Goal: Task Accomplishment & Management: Use online tool/utility

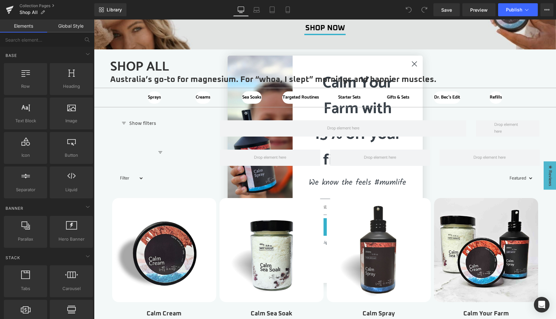
scroll to position [121, 0]
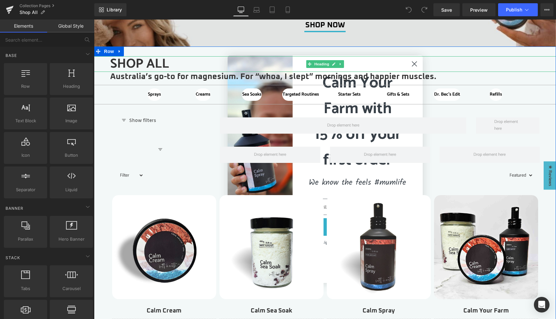
click at [414, 64] on h1 "SHOP ALL" at bounding box center [333, 64] width 446 height 16
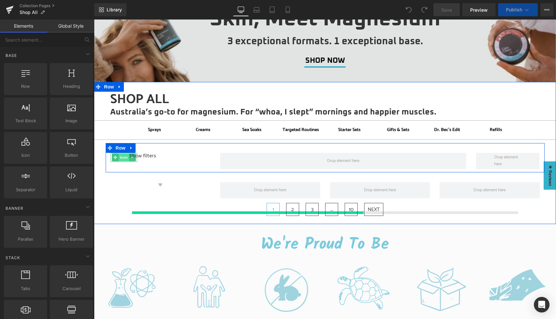
scroll to position [86, 0]
click at [125, 157] on span "Icon" at bounding box center [124, 157] width 10 height 8
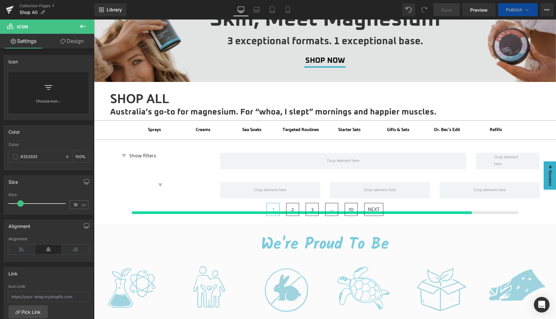
click at [84, 26] on icon at bounding box center [83, 26] width 8 height 8
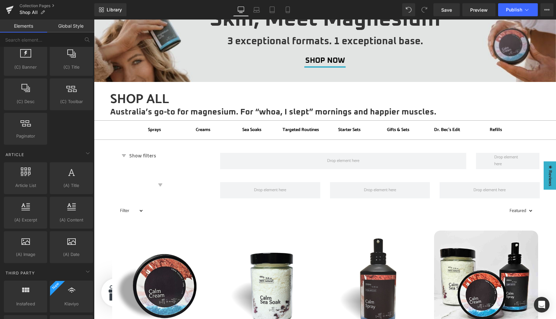
scroll to position [1232, 0]
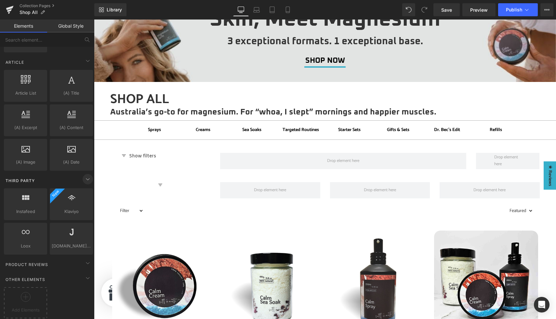
click at [85, 175] on icon at bounding box center [88, 179] width 8 height 8
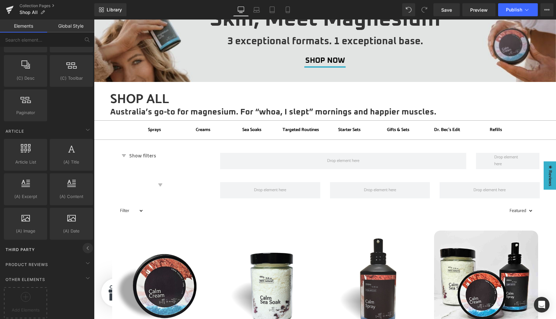
scroll to position [1163, 0]
click at [87, 244] on icon at bounding box center [88, 248] width 8 height 8
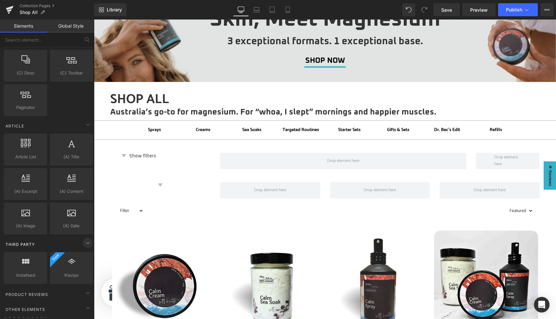
scroll to position [1232, 0]
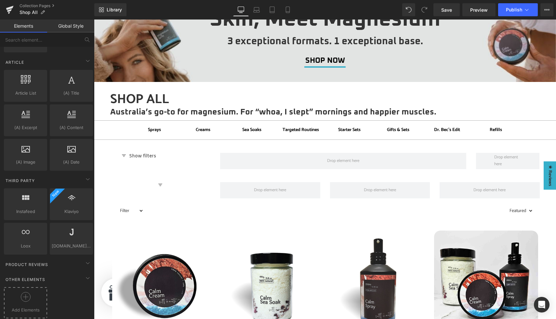
click at [30, 299] on div at bounding box center [26, 299] width 40 height 15
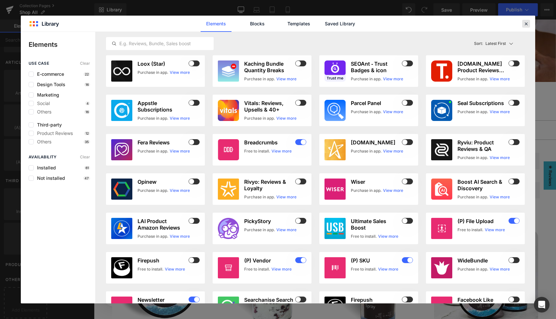
click at [528, 23] on icon at bounding box center [526, 24] width 6 height 6
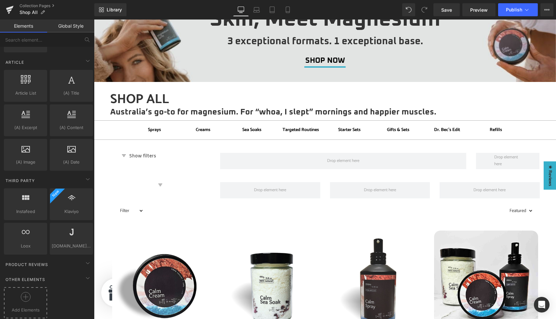
click at [27, 292] on icon at bounding box center [26, 297] width 10 height 10
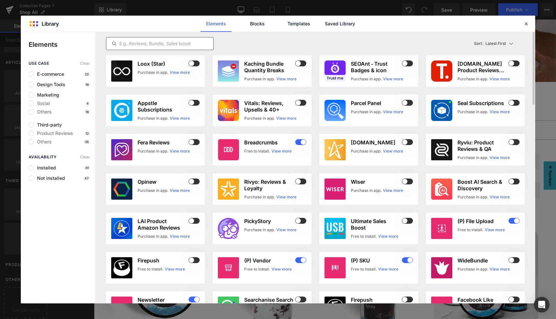
click at [140, 39] on div at bounding box center [160, 43] width 108 height 13
click at [140, 42] on input "text" at bounding box center [159, 44] width 107 height 8
paste input "Findter"
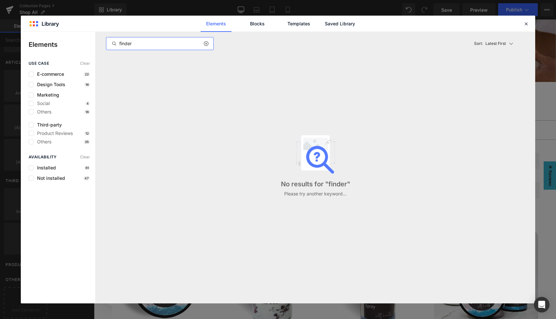
type input "finder"
click at [207, 43] on icon at bounding box center [206, 43] width 5 height 5
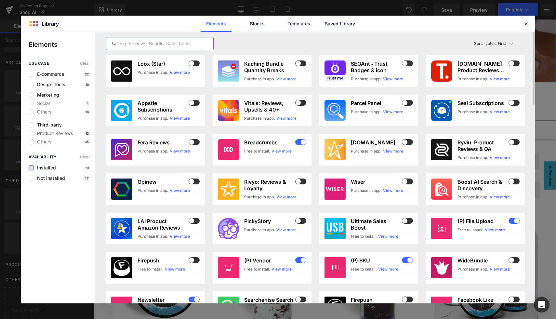
click at [31, 169] on label at bounding box center [31, 167] width 5 height 5
click at [31, 168] on input "checkbox" at bounding box center [31, 168] width 0 height 0
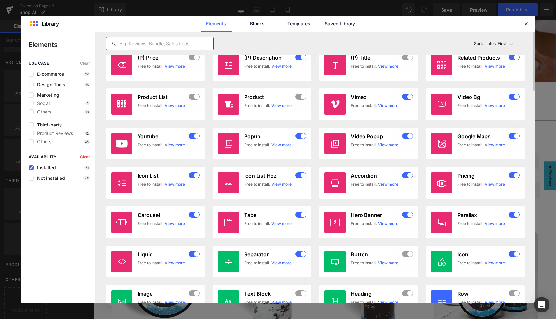
scroll to position [0, 0]
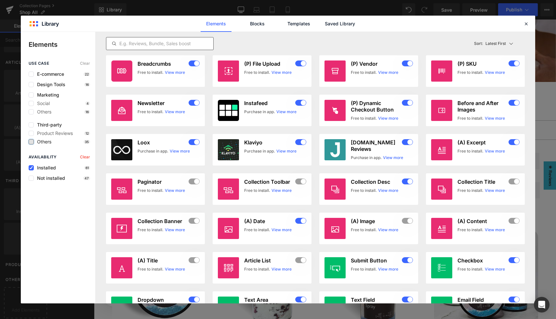
click at [33, 140] on label at bounding box center [31, 141] width 5 height 5
click at [31, 142] on input "checkbox" at bounding box center [31, 142] width 0 height 0
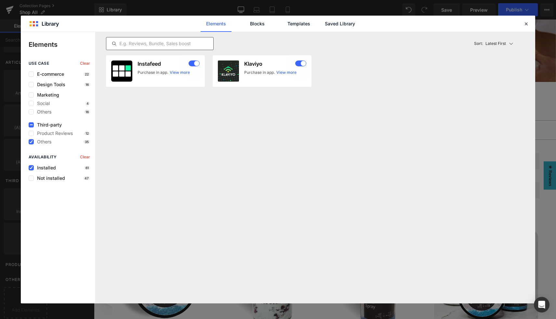
click at [33, 170] on div "Availability Clear Installed 61 Not installed 47" at bounding box center [58, 168] width 74 height 26
click at [31, 166] on label at bounding box center [31, 167] width 5 height 5
click at [31, 168] on input "checkbox" at bounding box center [31, 168] width 0 height 0
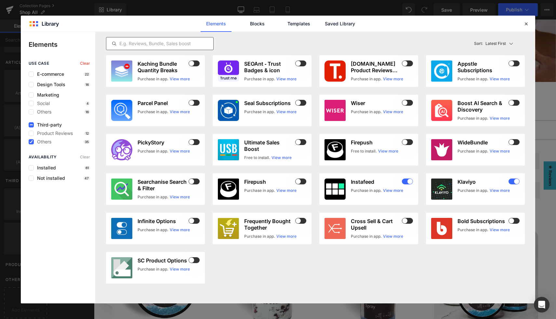
click at [145, 44] on input "text" at bounding box center [159, 44] width 107 height 8
click at [527, 24] on icon at bounding box center [526, 24] width 6 height 6
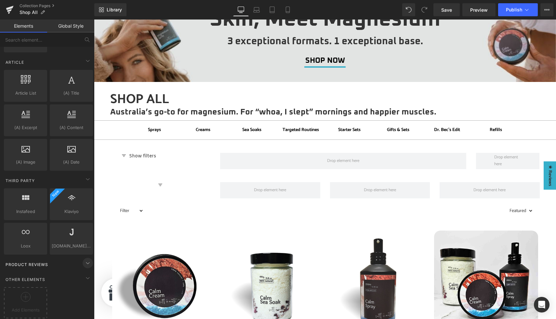
click at [86, 259] on icon at bounding box center [88, 263] width 8 height 8
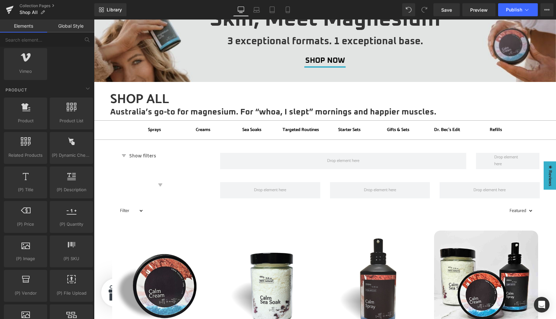
scroll to position [509, 0]
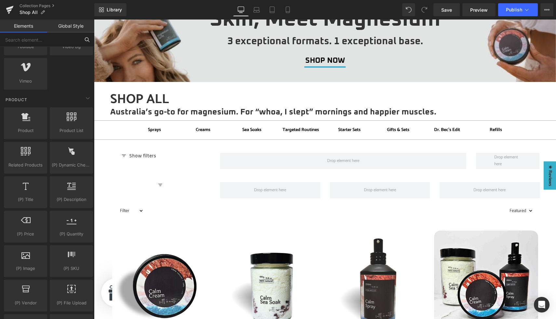
click at [30, 41] on input "text" at bounding box center [40, 40] width 80 height 14
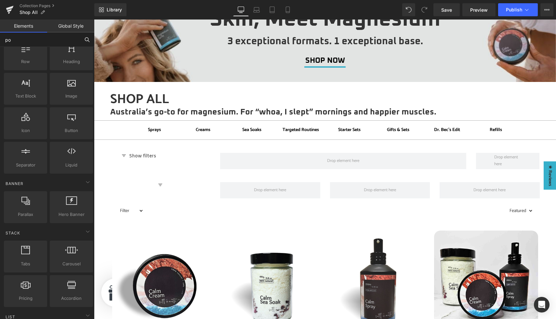
type input "pop"
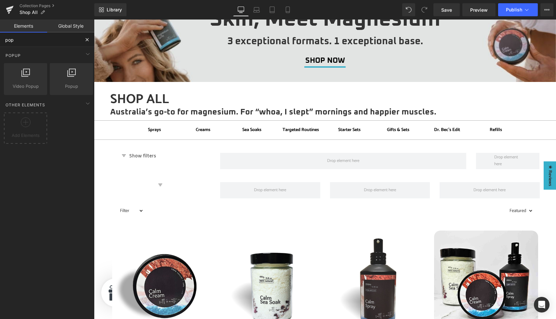
scroll to position [0, 0]
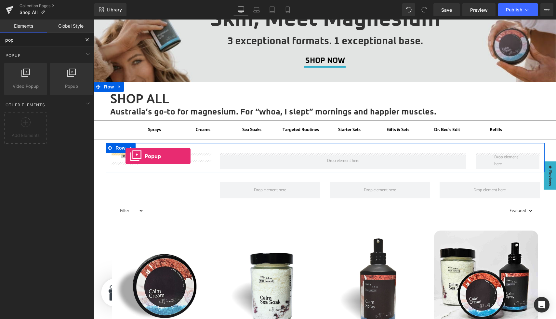
drag, startPoint x: 159, startPoint y: 100, endPoint x: 126, endPoint y: 156, distance: 64.5
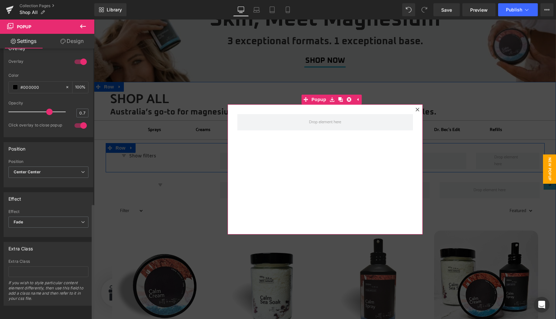
scroll to position [360, 0]
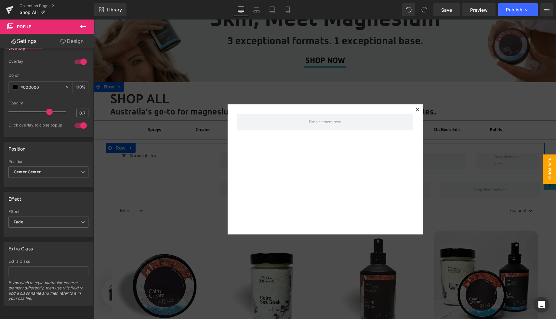
click at [81, 26] on icon at bounding box center [83, 26] width 6 height 4
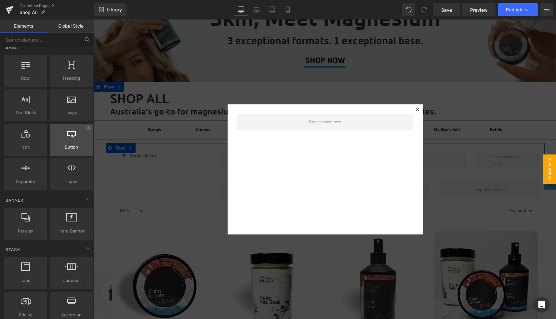
scroll to position [10, 0]
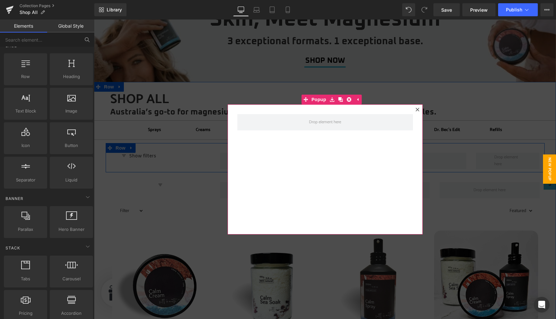
click at [418, 110] on icon at bounding box center [418, 110] width 4 height 4
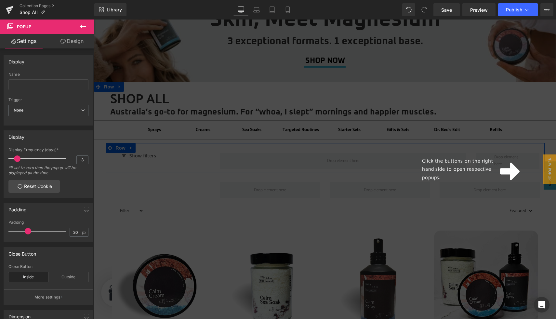
click at [188, 185] on div "Click the buttons on the right hand side to open respective popups." at bounding box center [325, 170] width 462 height 300
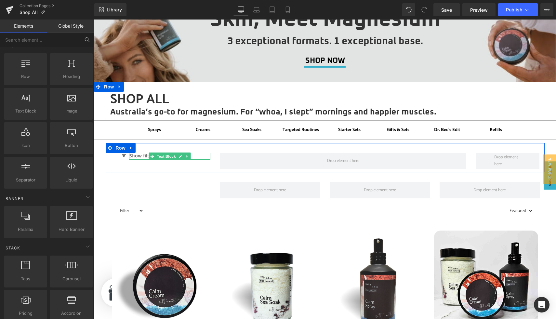
click at [142, 156] on p "Show filters" at bounding box center [169, 156] width 81 height 7
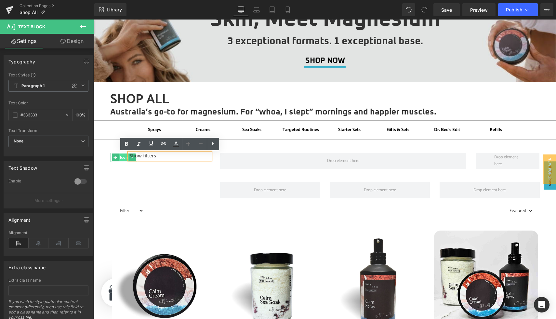
click at [123, 156] on span "Icon" at bounding box center [124, 157] width 10 height 8
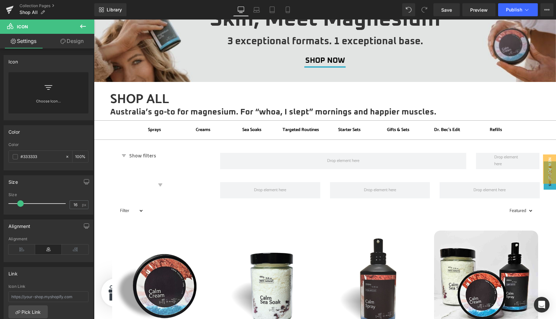
click at [80, 26] on icon at bounding box center [83, 26] width 6 height 4
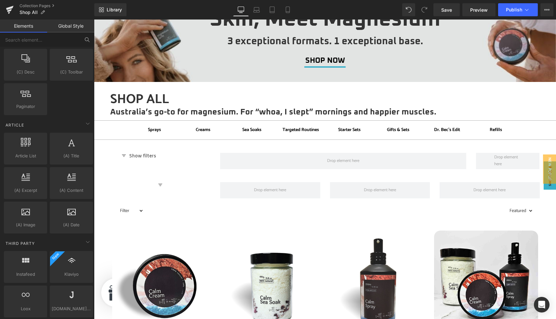
scroll to position [1232, 0]
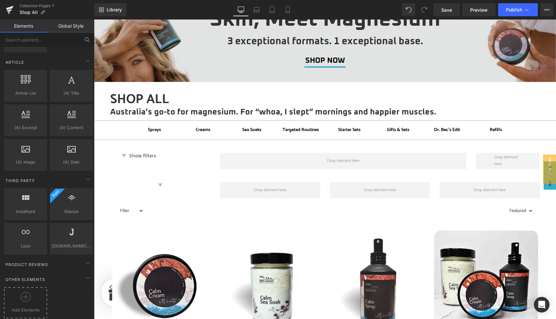
click at [29, 295] on icon at bounding box center [26, 297] width 10 height 10
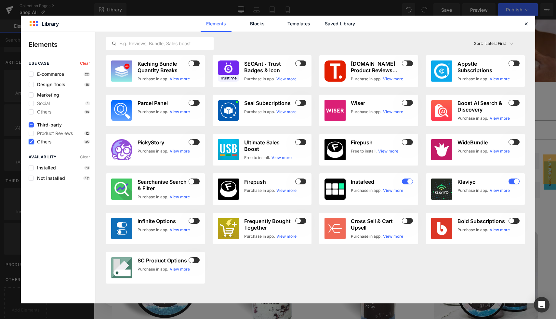
click at [32, 142] on icon at bounding box center [31, 142] width 3 height 0
click at [31, 142] on input "checkbox" at bounding box center [31, 142] width 0 height 0
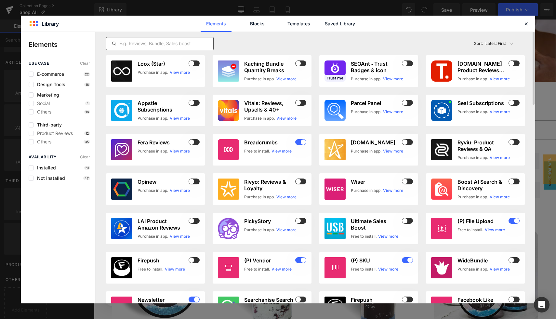
click at [130, 46] on input "text" at bounding box center [159, 44] width 107 height 8
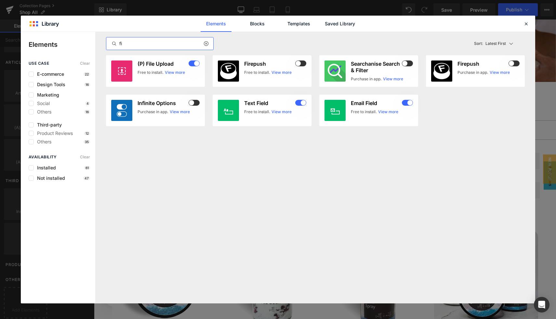
type input "f"
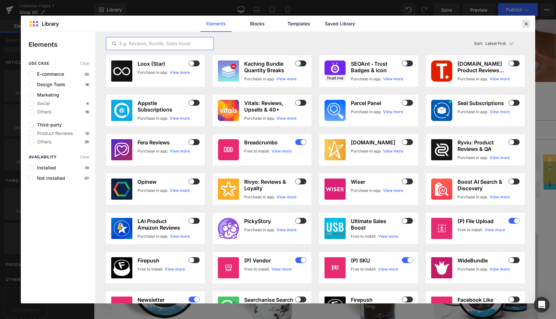
click at [527, 23] on icon at bounding box center [526, 24] width 6 height 6
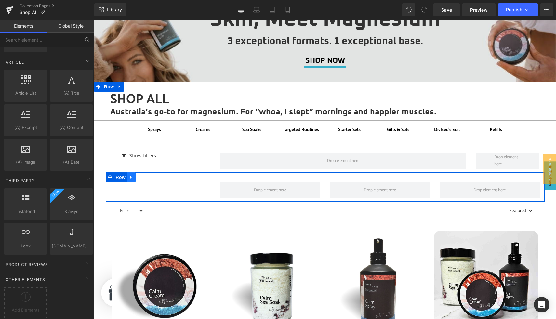
click at [131, 180] on link at bounding box center [131, 177] width 8 height 10
click at [150, 178] on icon at bounding box center [148, 177] width 5 height 5
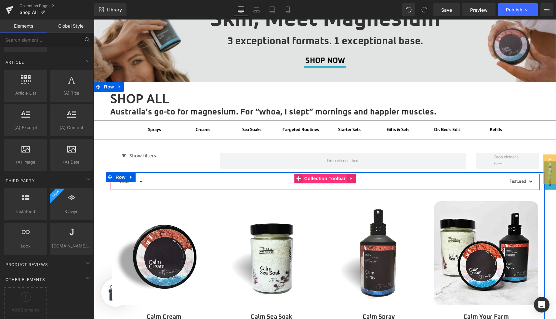
click at [326, 177] on span "Collection Toolbar" at bounding box center [325, 179] width 45 height 10
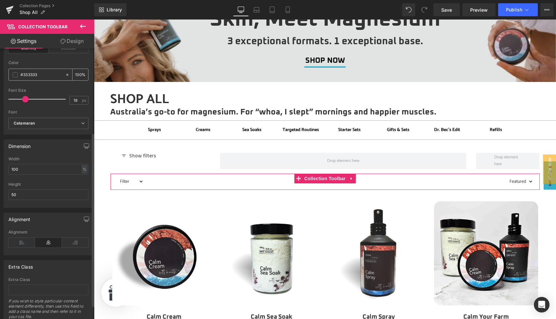
scroll to position [131, 0]
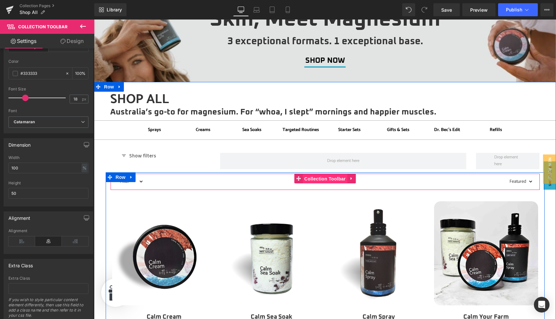
click at [330, 179] on span "Collection Toolbar" at bounding box center [325, 179] width 45 height 10
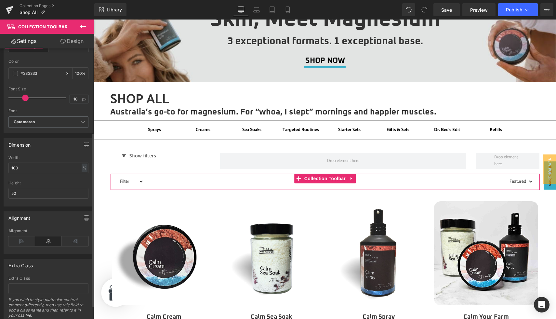
scroll to position [0, 0]
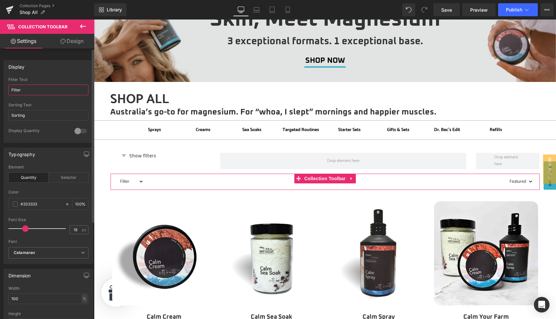
drag, startPoint x: 28, startPoint y: 90, endPoint x: 6, endPoint y: 88, distance: 21.8
click at [6, 88] on div "Filter Filter Text Filter Sorting Sorting Text Sorting 0 Display Quantity Quant…" at bounding box center [48, 109] width 89 height 65
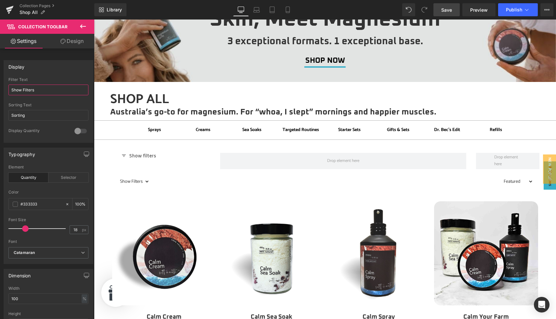
type input "Show Filters"
click at [447, 11] on span "Save" at bounding box center [446, 10] width 11 height 7
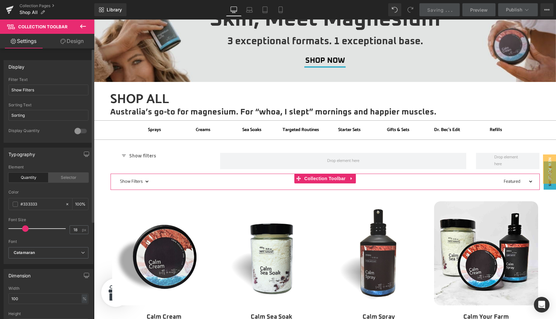
click at [65, 177] on div "Selector" at bounding box center [68, 178] width 40 height 10
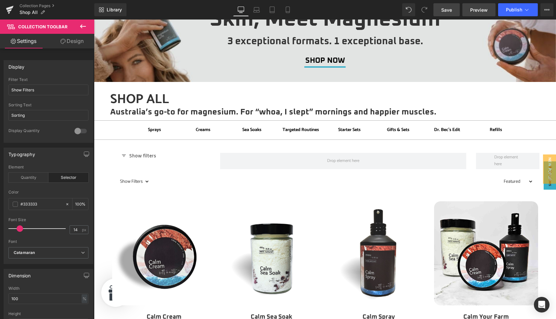
click at [473, 10] on span "Preview" at bounding box center [479, 10] width 18 height 7
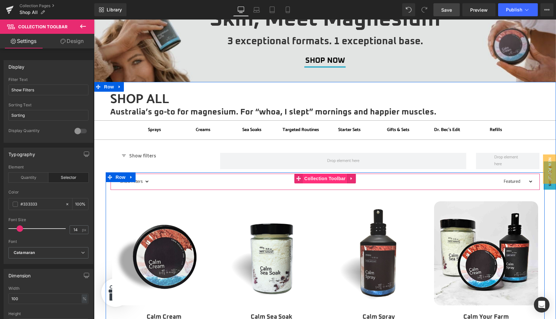
click at [328, 181] on span "Collection Toolbar" at bounding box center [325, 179] width 45 height 10
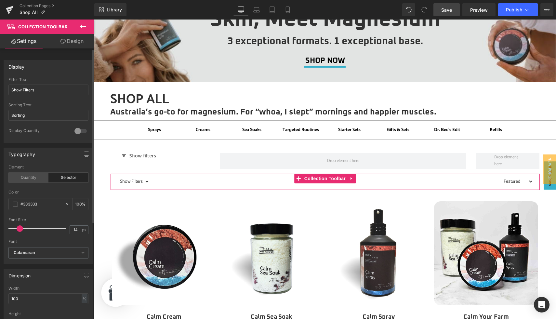
click at [37, 174] on div "Quantity" at bounding box center [28, 178] width 40 height 10
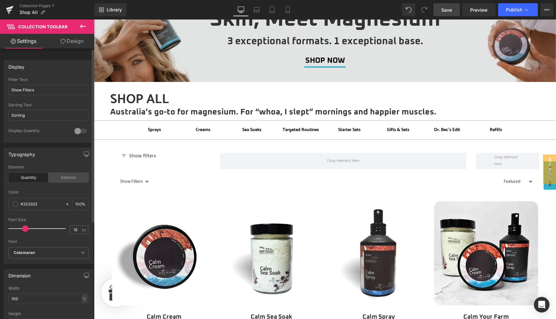
click at [72, 175] on div "Selector" at bounding box center [68, 178] width 40 height 10
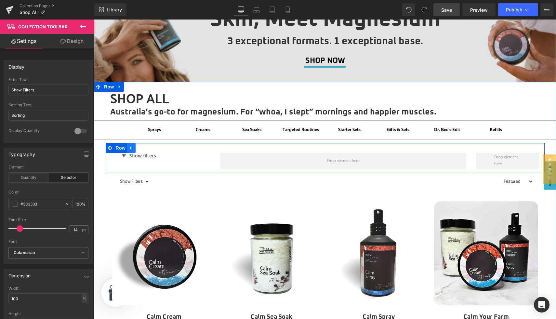
click at [131, 147] on icon at bounding box center [130, 148] width 1 height 3
click at [150, 148] on icon at bounding box center [148, 148] width 5 height 5
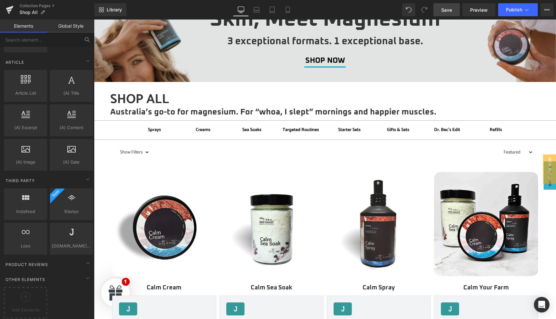
click at [447, 9] on span "Save" at bounding box center [446, 10] width 11 height 7
click at [23, 298] on div at bounding box center [26, 299] width 40 height 15
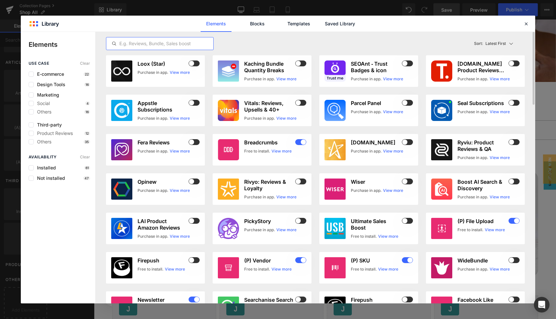
click at [128, 42] on input "text" at bounding box center [159, 44] width 107 height 8
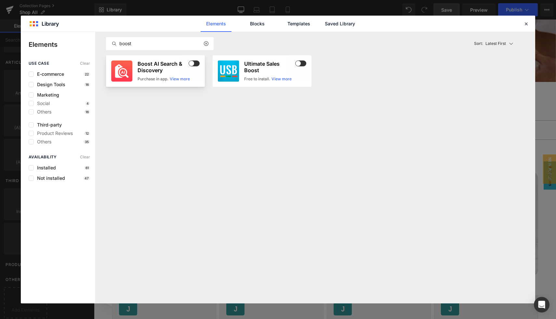
click at [157, 62] on h3 "Boost AI Search & Discovery" at bounding box center [163, 66] width 50 height 13
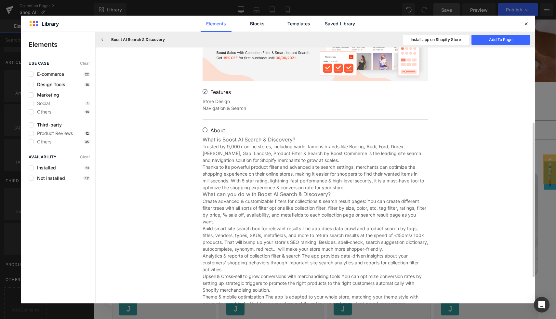
scroll to position [168, 0]
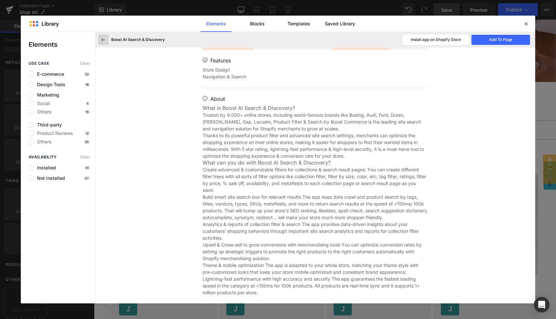
click at [100, 39] on button at bounding box center [103, 39] width 10 height 10
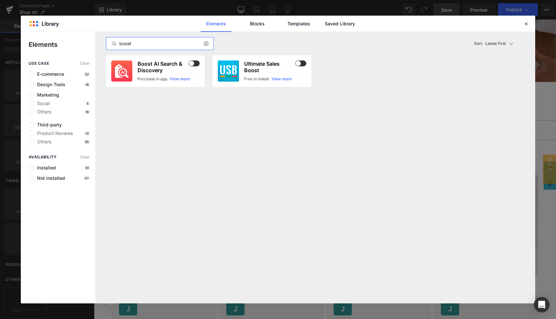
drag, startPoint x: 141, startPoint y: 44, endPoint x: 118, endPoint y: 42, distance: 23.2
click at [118, 42] on input "boost" at bounding box center [159, 44] width 107 height 8
type input "search"
click at [281, 79] on link "View more" at bounding box center [286, 79] width 20 height 6
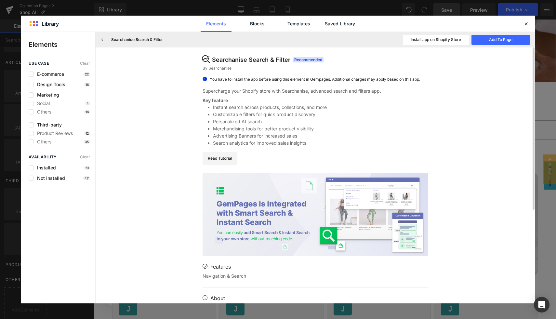
click at [442, 41] on button "Install app on Shopify Store" at bounding box center [436, 40] width 66 height 10
click at [487, 40] on button "Add To Page" at bounding box center [501, 40] width 59 height 10
click at [528, 23] on icon at bounding box center [526, 24] width 6 height 6
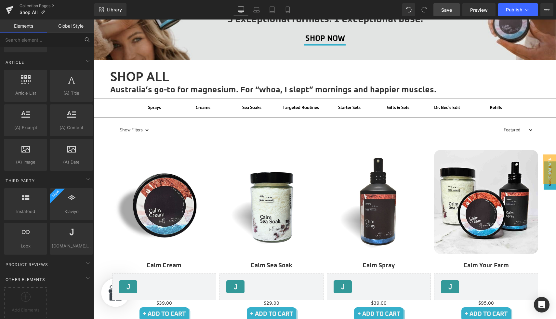
scroll to position [113, 0]
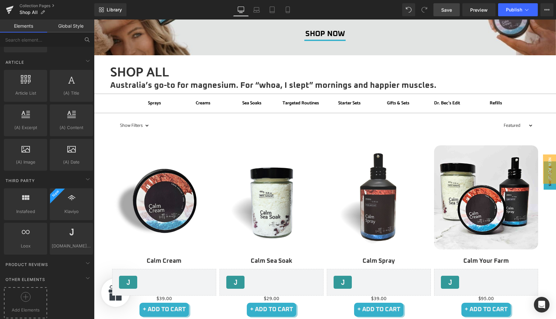
click at [21, 296] on icon at bounding box center [26, 297] width 10 height 10
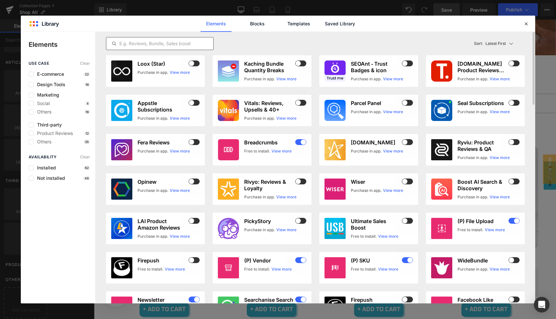
click at [171, 47] on input "text" at bounding box center [159, 44] width 107 height 8
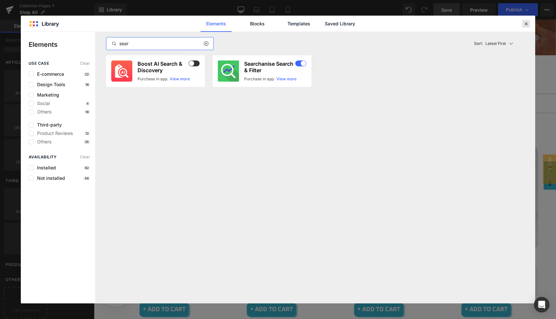
type input "sear"
click at [526, 24] on icon at bounding box center [526, 24] width 6 height 6
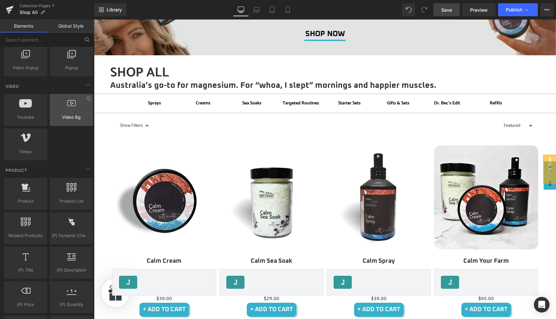
scroll to position [381, 0]
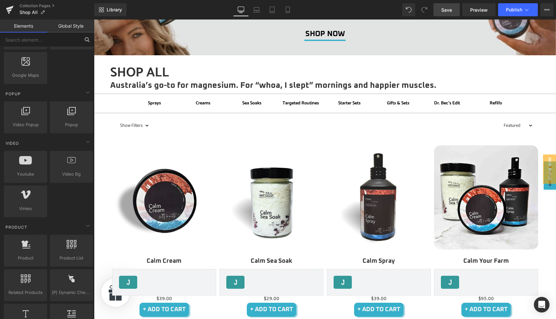
click at [24, 40] on input "text" at bounding box center [40, 40] width 80 height 14
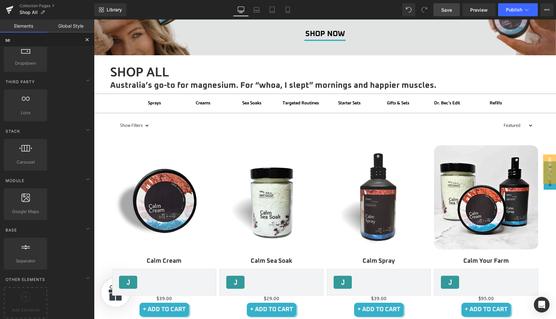
scroll to position [250, 0]
type input "sea"
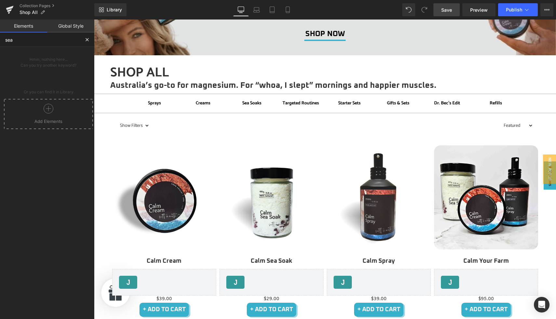
scroll to position [0, 0]
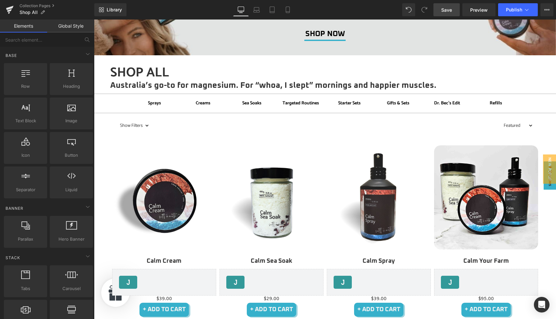
click at [447, 12] on span "Save" at bounding box center [446, 10] width 11 height 7
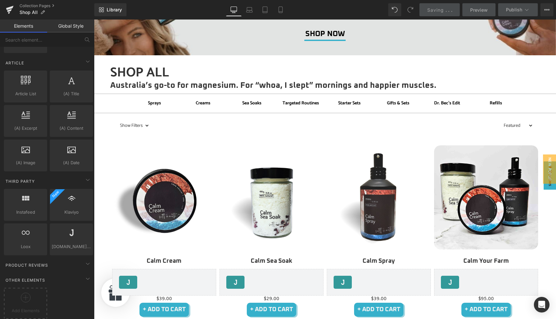
scroll to position [1232, 0]
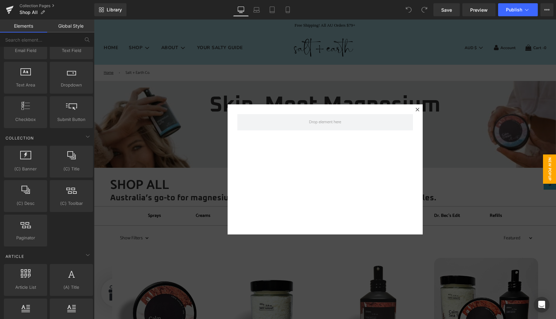
scroll to position [1266, 0]
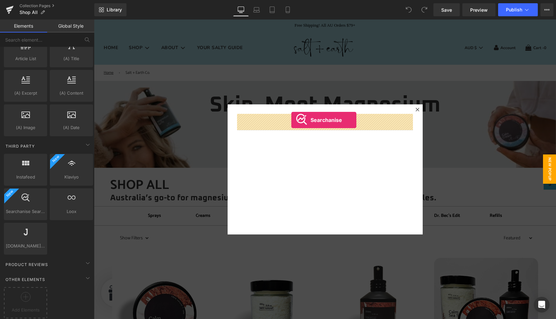
drag, startPoint x: 119, startPoint y: 219, endPoint x: 291, endPoint y: 120, distance: 198.8
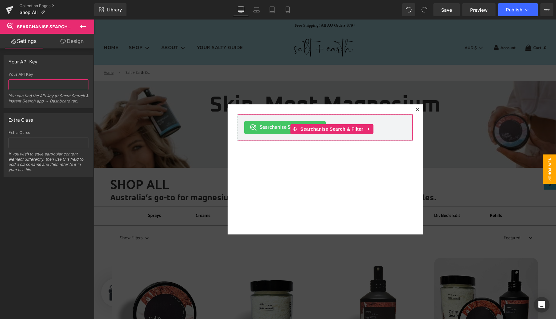
click at [33, 86] on input "text" at bounding box center [48, 84] width 80 height 11
paste input "5X6v7V0y2d"
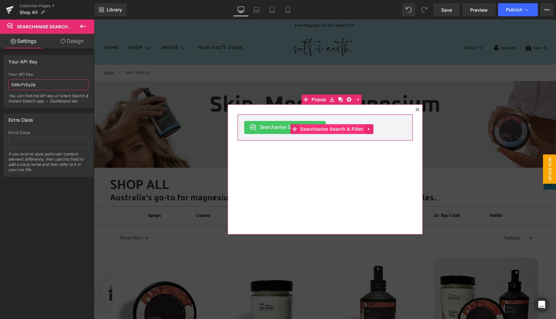
click at [335, 129] on span "Searchanise Search & Filter" at bounding box center [332, 129] width 66 height 10
type input "5X6v7V0y2d"
click at [315, 100] on span "Popup" at bounding box center [319, 100] width 18 height 10
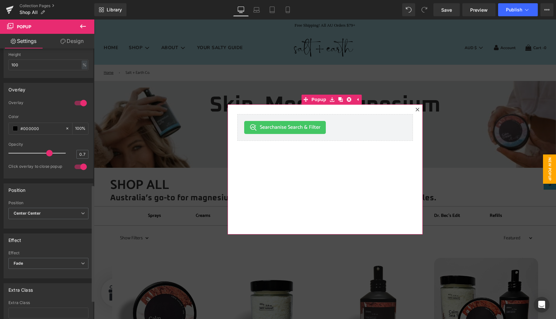
scroll to position [326, 0]
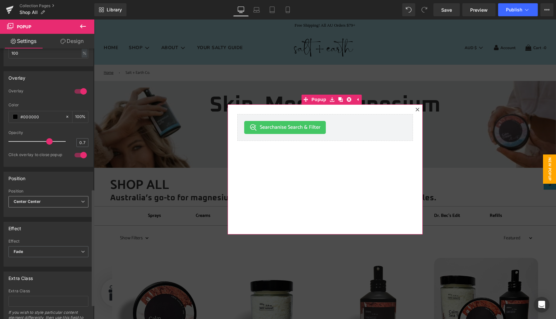
click at [35, 203] on b "Center Center" at bounding box center [27, 201] width 27 height 5
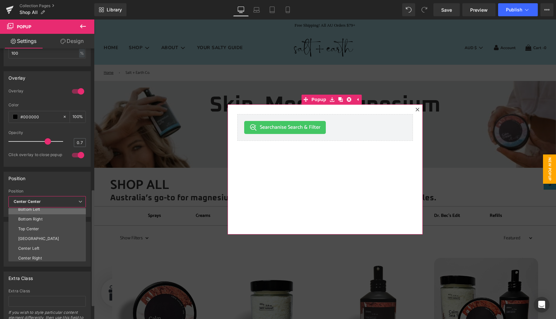
scroll to position [34, 0]
click at [34, 247] on div "Center Left" at bounding box center [28, 247] width 21 height 5
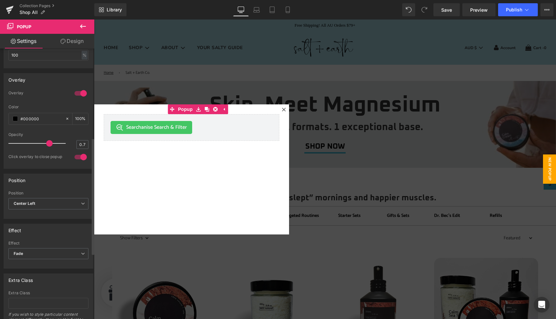
scroll to position [0, 0]
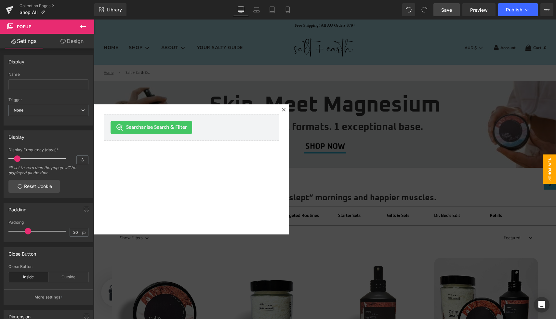
click at [442, 10] on link "Save" at bounding box center [446, 9] width 26 height 13
click at [450, 11] on span "Save" at bounding box center [446, 10] width 11 height 7
click at [478, 12] on span "Preview" at bounding box center [479, 10] width 18 height 7
click at [284, 110] on icon at bounding box center [284, 110] width 4 height 4
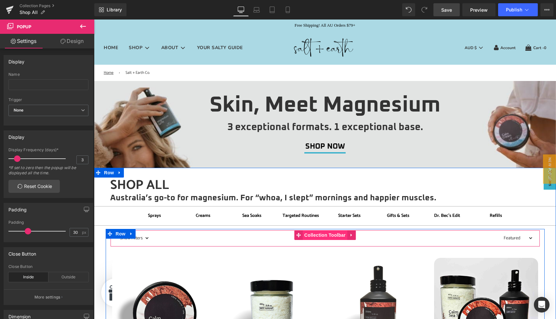
click at [316, 235] on span "Collection Toolbar" at bounding box center [325, 235] width 45 height 10
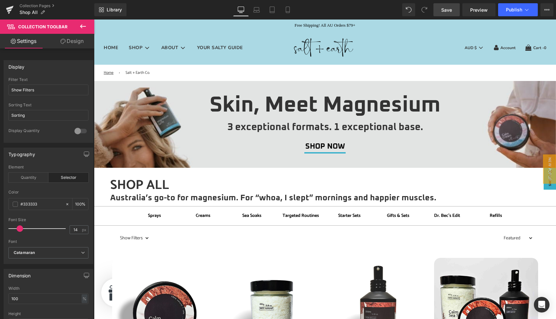
click at [83, 27] on icon at bounding box center [83, 26] width 8 height 8
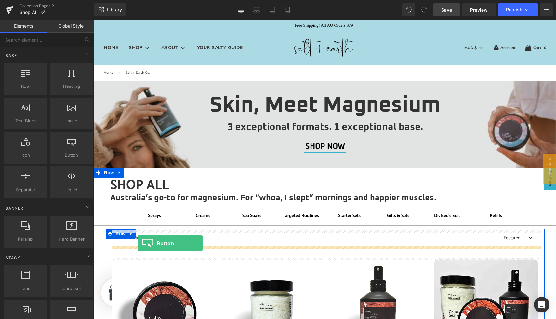
drag, startPoint x: 161, startPoint y: 177, endPoint x: 138, endPoint y: 243, distance: 70.5
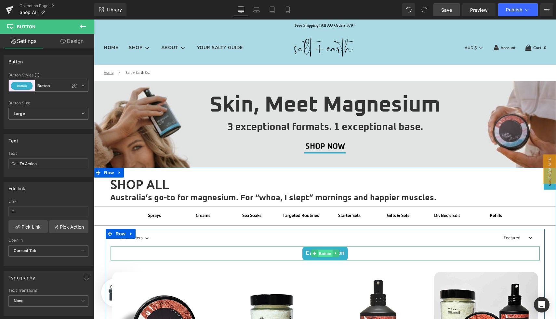
click at [324, 255] on span "Button" at bounding box center [325, 254] width 15 height 8
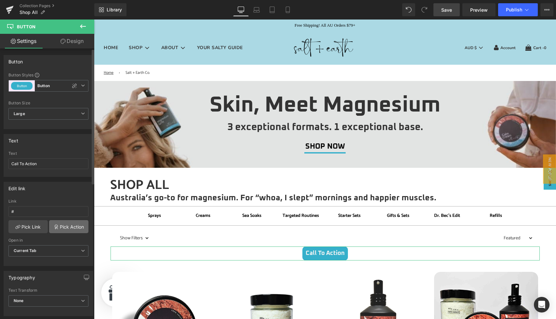
click at [67, 226] on link "Pick Action" at bounding box center [68, 226] width 39 height 13
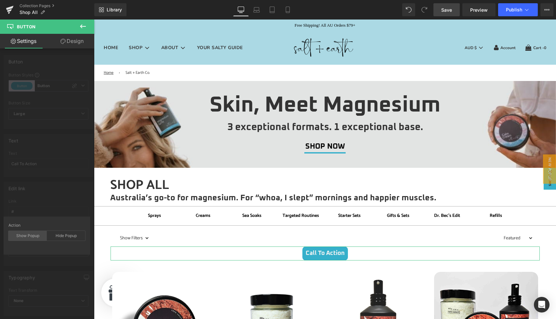
click at [37, 237] on div "Show Popup" at bounding box center [27, 236] width 38 height 10
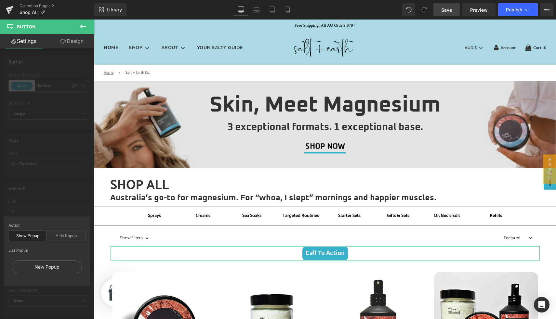
click at [23, 250] on div "List Popup" at bounding box center [46, 250] width 77 height 5
click at [25, 250] on div "List Popup" at bounding box center [46, 250] width 77 height 5
click at [38, 264] on div "New Popup" at bounding box center [47, 266] width 70 height 13
type input "#show-m-1758610770990"
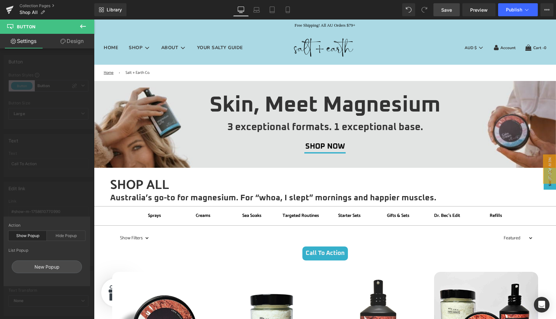
click at [449, 8] on span "Save" at bounding box center [446, 10] width 11 height 7
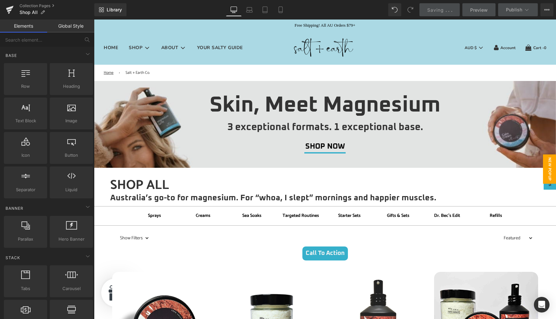
click at [552, 175] on span "New Popup" at bounding box center [549, 168] width 13 height 29
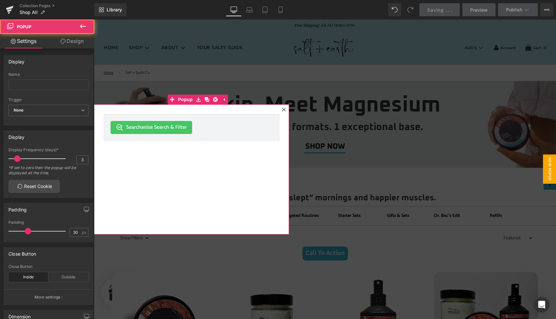
click at [285, 108] on icon at bounding box center [284, 110] width 4 height 4
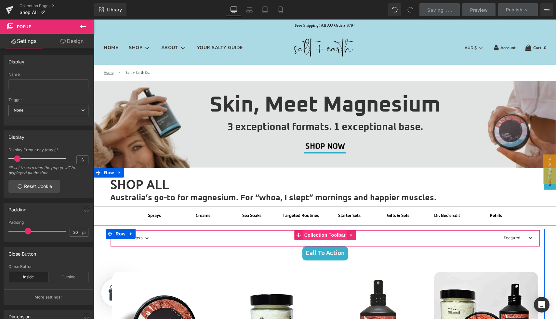
click at [324, 236] on span "Collection Toolbar" at bounding box center [325, 235] width 45 height 10
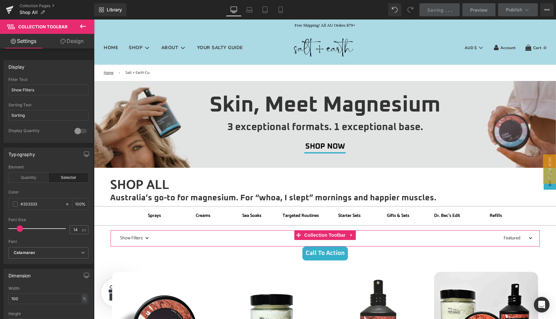
click at [70, 39] on link "Design" at bounding box center [71, 41] width 47 height 15
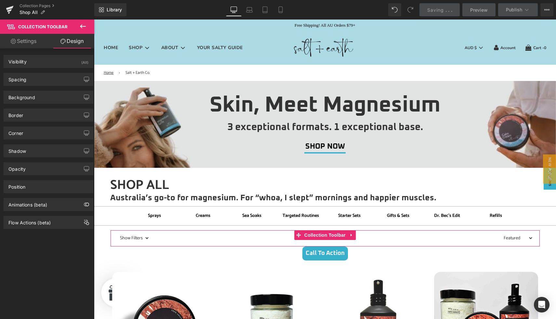
click at [36, 41] on link "Settings" at bounding box center [23, 41] width 47 height 15
type input "100"
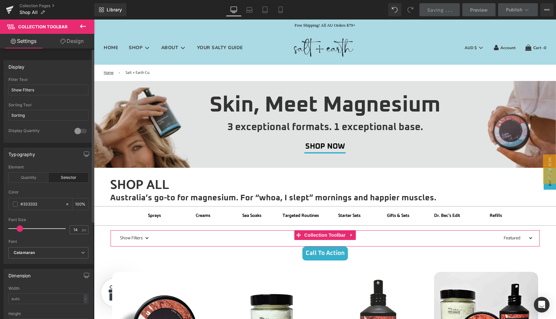
click at [78, 131] on div at bounding box center [81, 131] width 16 height 10
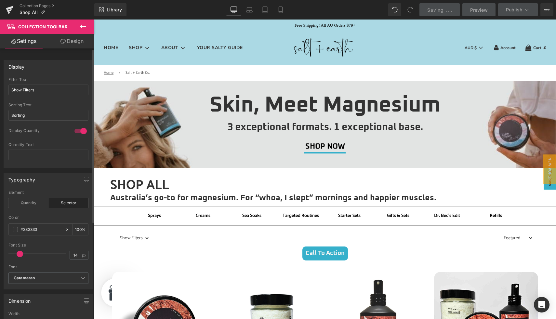
click at [78, 131] on div at bounding box center [81, 131] width 16 height 10
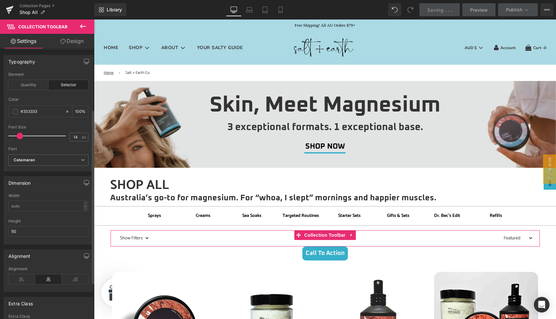
scroll to position [96, 0]
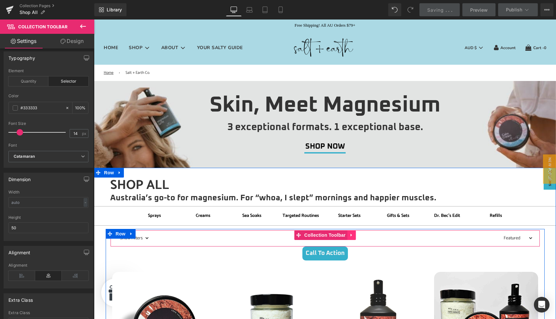
click at [351, 234] on icon at bounding box center [351, 235] width 5 height 5
click at [314, 234] on span "Collection Toolbar" at bounding box center [325, 236] width 45 height 10
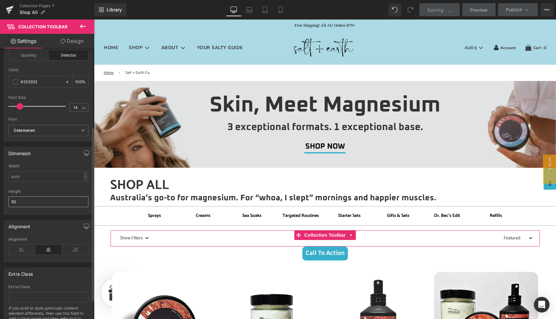
scroll to position [0, 0]
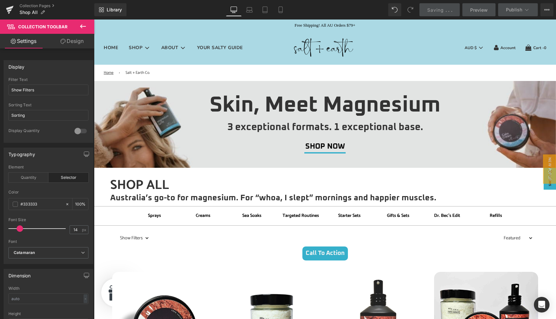
click at [79, 27] on icon at bounding box center [83, 26] width 8 height 8
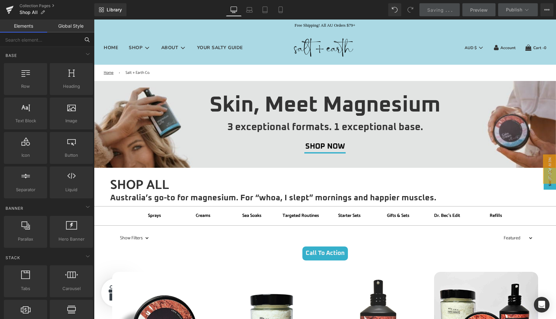
click at [28, 39] on input "text" at bounding box center [40, 40] width 80 height 14
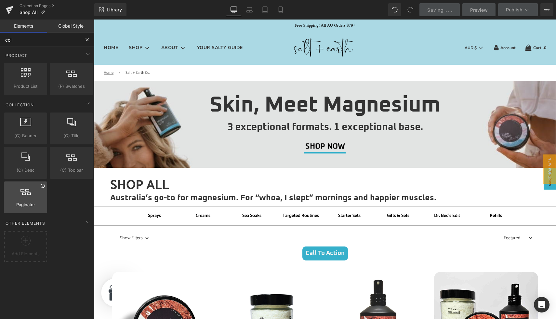
click at [42, 184] on icon at bounding box center [42, 185] width 5 height 5
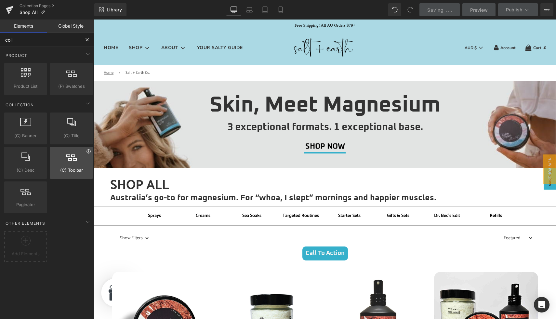
click at [86, 152] on icon at bounding box center [88, 151] width 5 height 5
type input "coll"
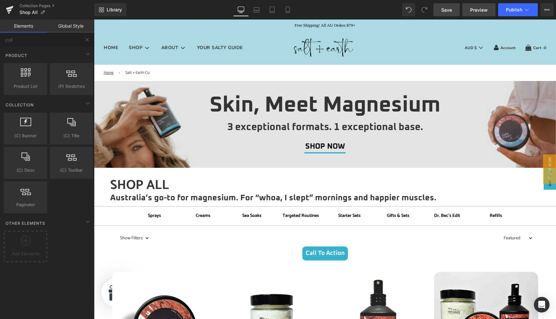
click at [478, 10] on span "Preview" at bounding box center [479, 10] width 18 height 7
click at [445, 7] on span "Save" at bounding box center [446, 10] width 11 height 7
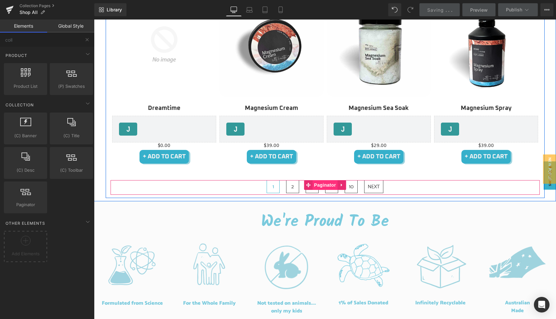
scroll to position [631, 0]
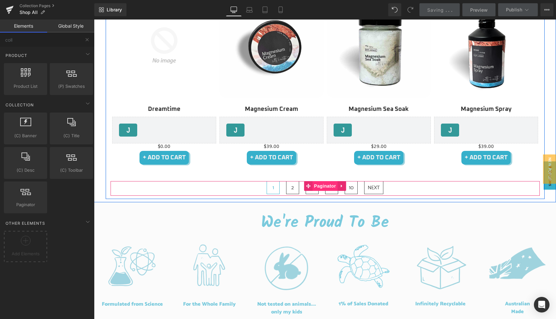
click at [331, 185] on span "Paginator" at bounding box center [325, 186] width 25 height 10
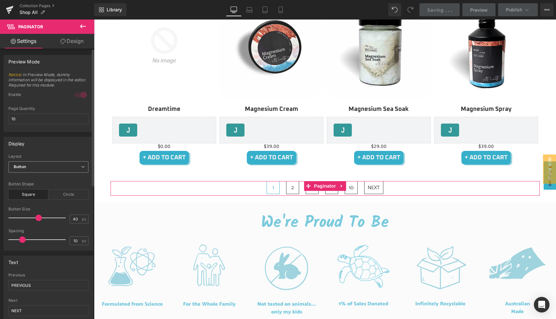
click at [38, 166] on span "Button" at bounding box center [48, 166] width 80 height 11
click at [36, 176] on li "Simple" at bounding box center [46, 179] width 77 height 10
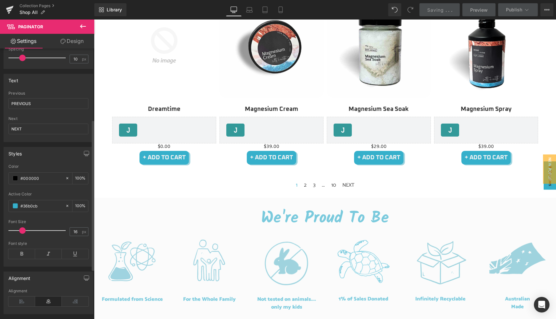
scroll to position [0, 0]
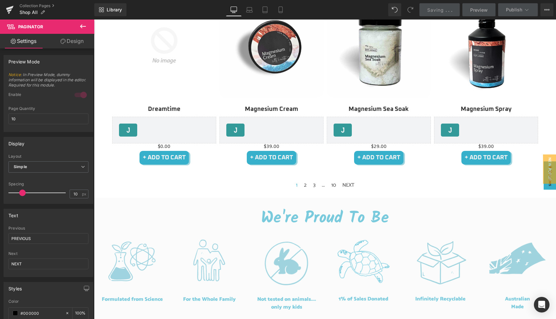
click at [82, 26] on icon at bounding box center [83, 26] width 8 height 8
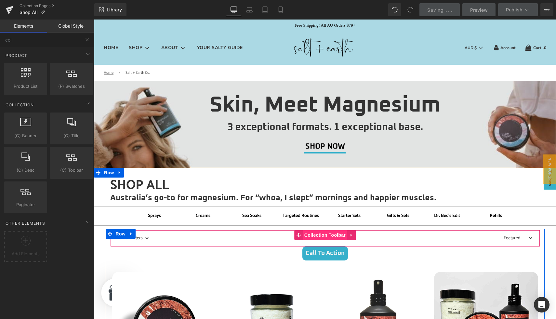
click at [321, 234] on span "Collection Toolbar" at bounding box center [325, 235] width 45 height 10
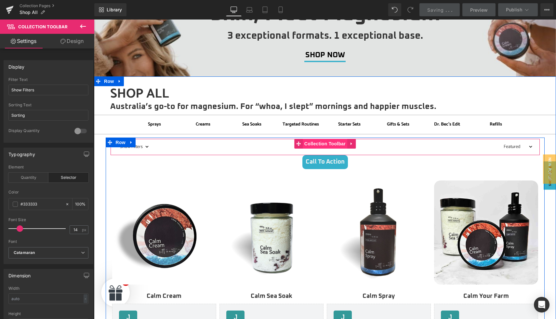
scroll to position [92, 0]
click at [147, 147] on select "Show Filters AM Calm Magnesium Cedarwood Family-Friendly Headaches & Tension ma…" at bounding box center [133, 146] width 33 height 10
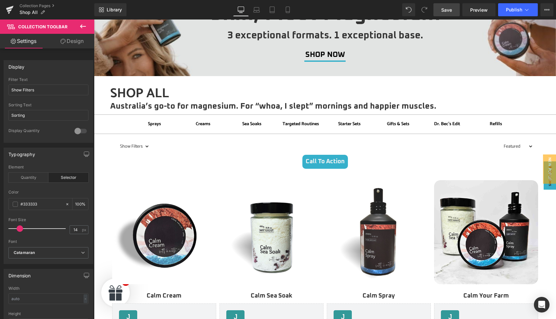
click at [449, 7] on span "Save" at bounding box center [446, 10] width 11 height 7
